Goal: Information Seeking & Learning: Learn about a topic

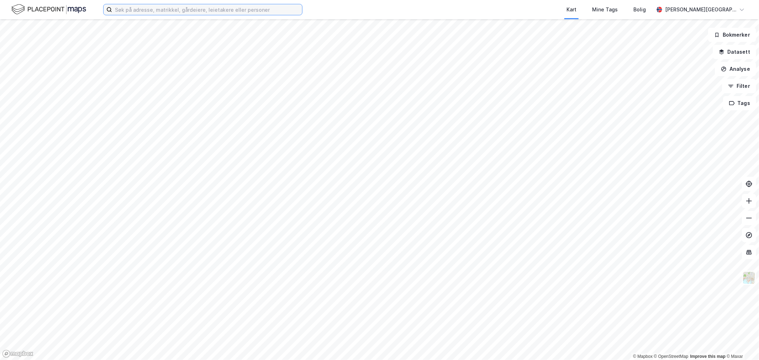
click at [160, 8] on input at bounding box center [207, 9] width 190 height 11
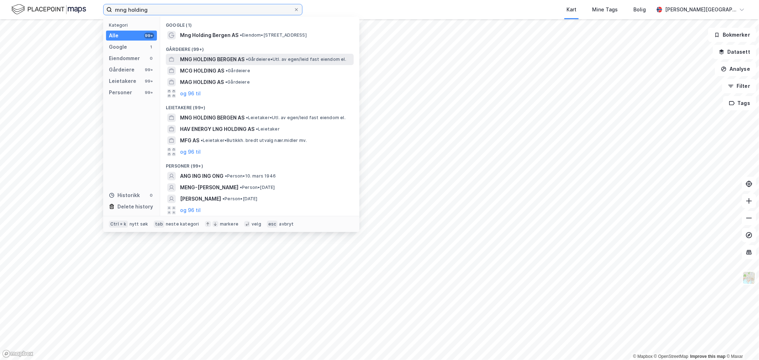
type input "mng holding"
click at [207, 59] on span "MNG HOLDING BERGEN AS" at bounding box center [212, 59] width 64 height 9
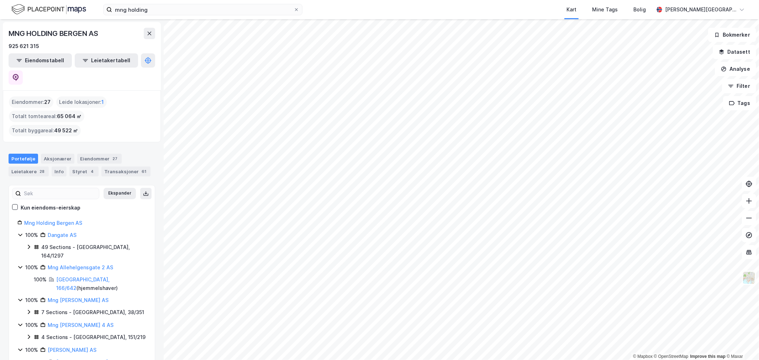
scroll to position [39, 0]
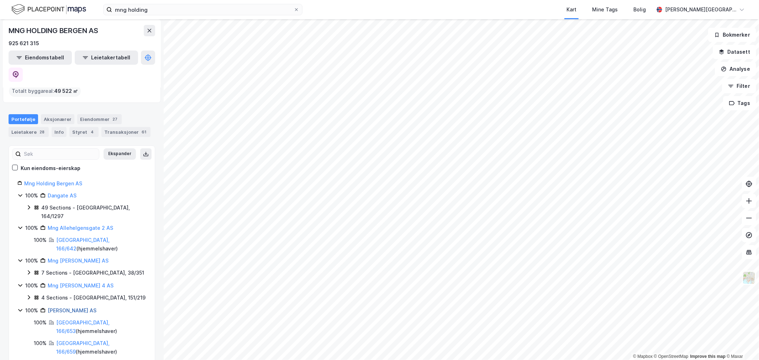
click at [69, 307] on link "[PERSON_NAME] AS" at bounding box center [72, 310] width 49 height 6
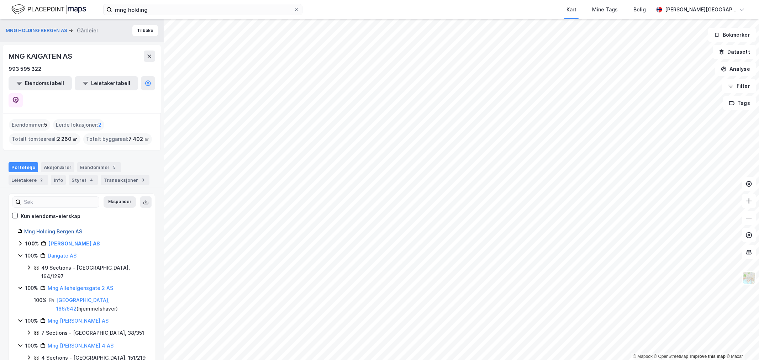
click at [49, 228] on link "Mng Holding Bergen AS" at bounding box center [53, 231] width 58 height 6
